Goal: Transaction & Acquisition: Purchase product/service

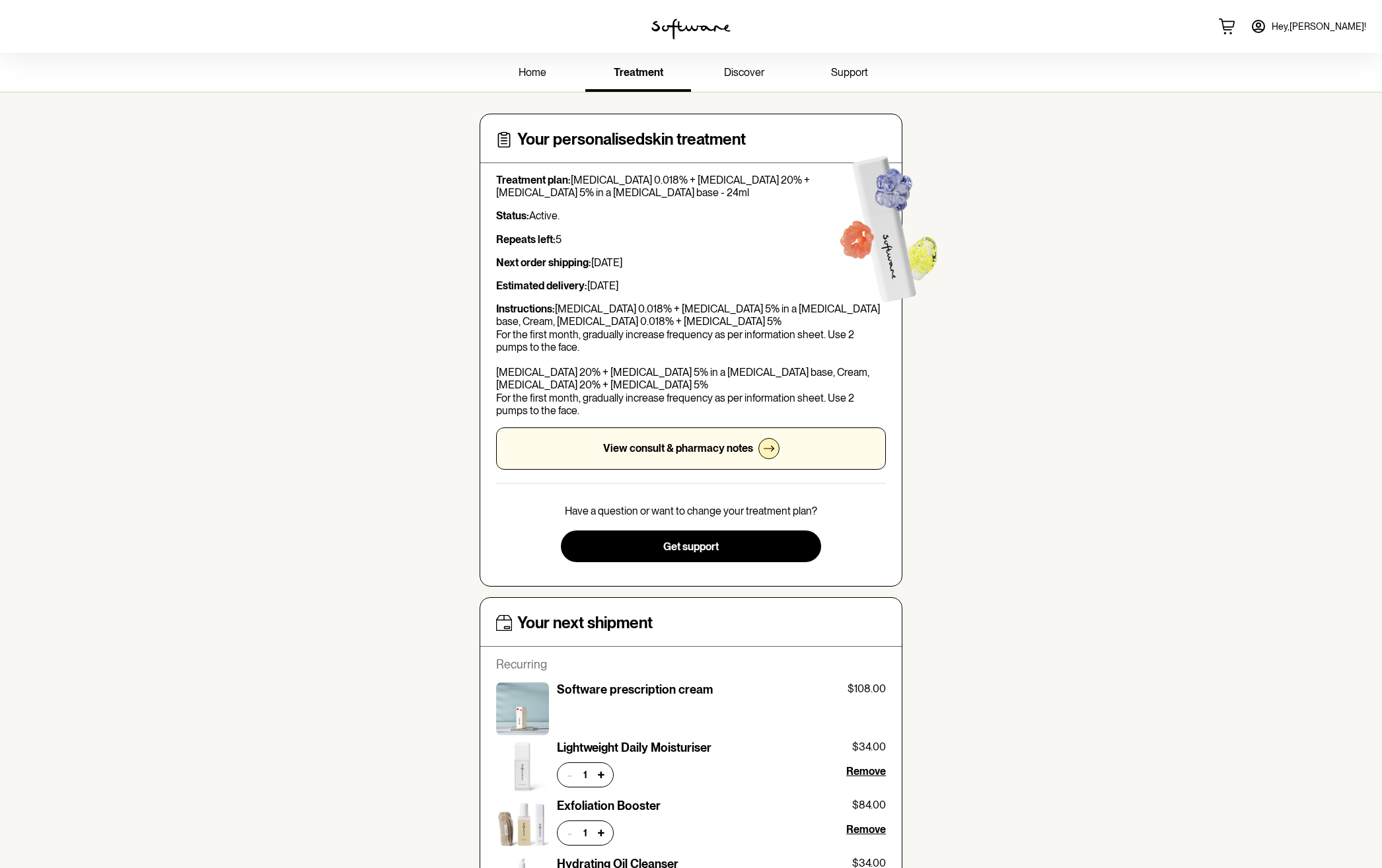
click at [526, 67] on span "home" at bounding box center [532, 73] width 28 height 13
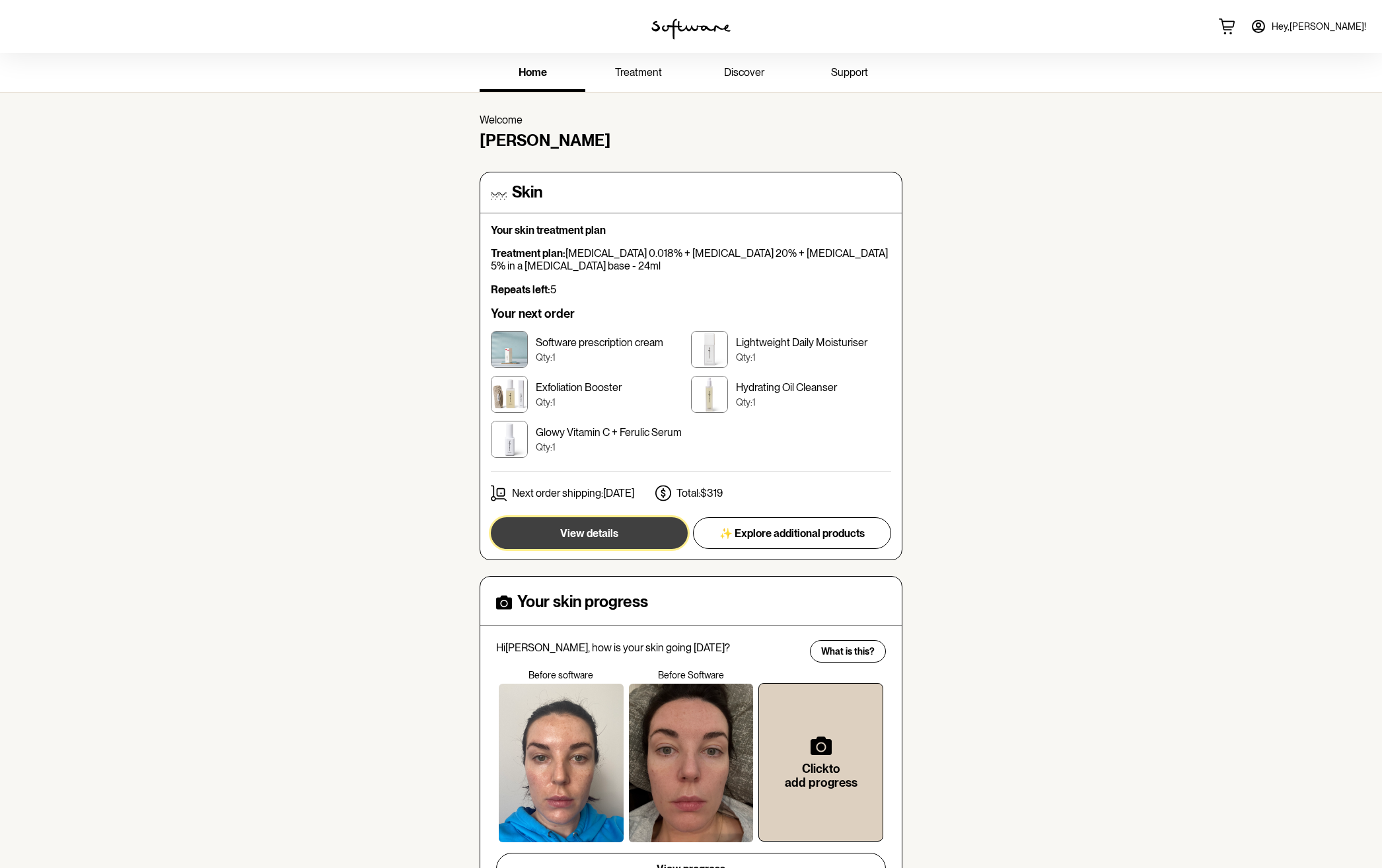
click at [591, 533] on span "View details" at bounding box center [590, 534] width 59 height 13
